Goal: Obtain resource: Obtain resource

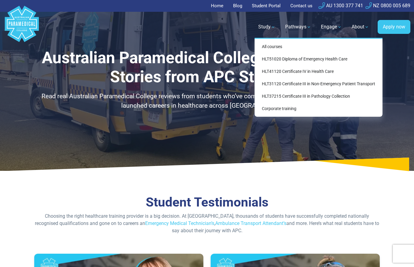
click at [274, 47] on link "All courses" at bounding box center [318, 46] width 123 height 11
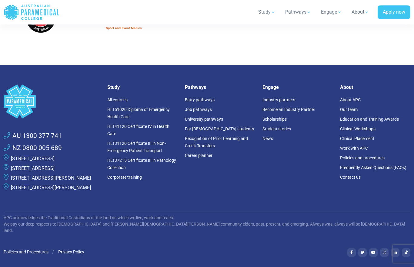
scroll to position [929, 0]
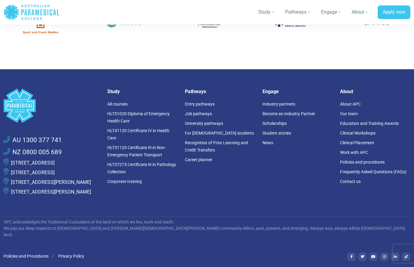
click at [118, 154] on link "HLT31120 Certificate III in Non-Emergency Patient Transport" at bounding box center [136, 151] width 58 height 12
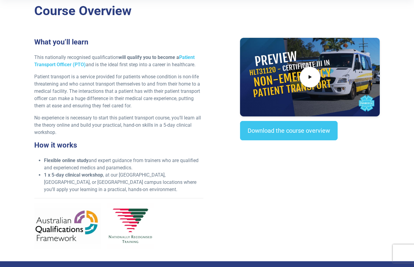
scroll to position [185, 0]
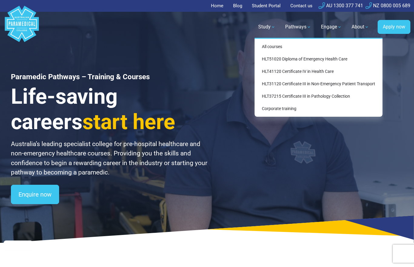
click at [304, 83] on link "HLT31120 Certificate III in Non-Emergency Patient Transport" at bounding box center [318, 83] width 123 height 11
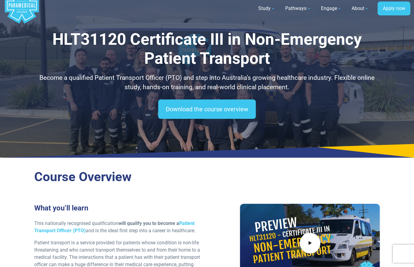
scroll to position [18, 0]
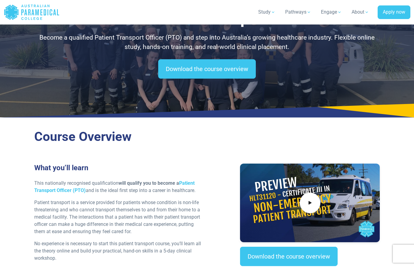
click at [200, 72] on link "Download the course overview" at bounding box center [207, 68] width 98 height 19
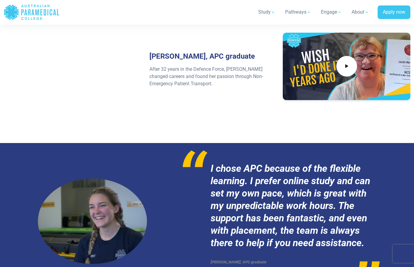
scroll to position [2429, 0]
